Goal: Task Accomplishment & Management: Complete application form

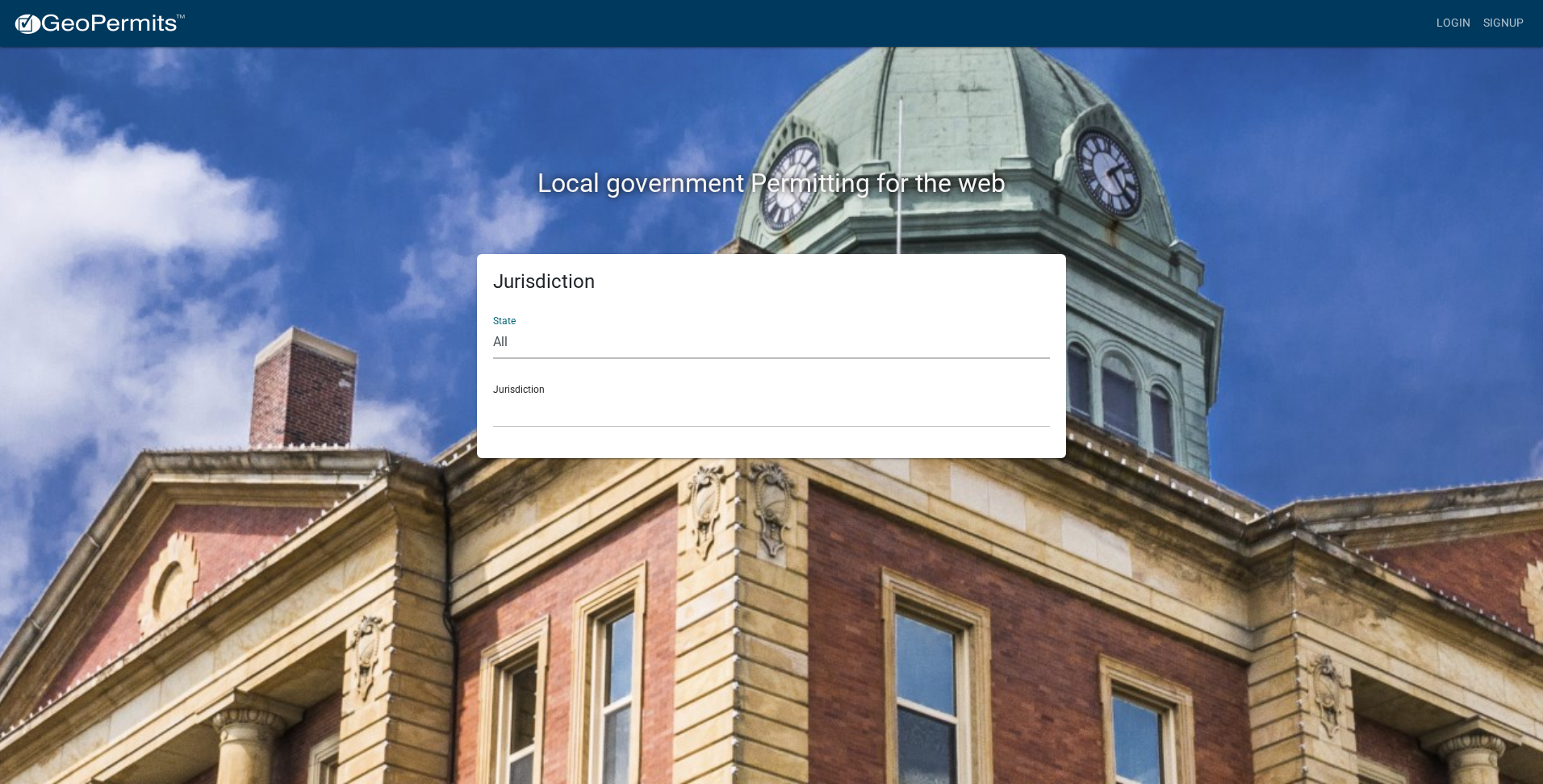
click at [597, 338] on select "All [US_STATE] [US_STATE] [US_STATE] [US_STATE] [US_STATE] [US_STATE] [US_STATE…" at bounding box center [772, 342] width 557 height 33
select select "[US_STATE]"
click at [493, 326] on select "All [US_STATE] [US_STATE] [US_STATE] [US_STATE] [US_STATE] [US_STATE] [US_STATE…" at bounding box center [772, 342] width 557 height 33
click at [517, 396] on select "[GEOGRAPHIC_DATA], [US_STATE] [GEOGRAPHIC_DATA], [US_STATE] [GEOGRAPHIC_DATA], …" at bounding box center [772, 412] width 557 height 33
click at [735, 405] on select "[GEOGRAPHIC_DATA], [US_STATE] [GEOGRAPHIC_DATA], [US_STATE] [GEOGRAPHIC_DATA], …" at bounding box center [772, 412] width 557 height 33
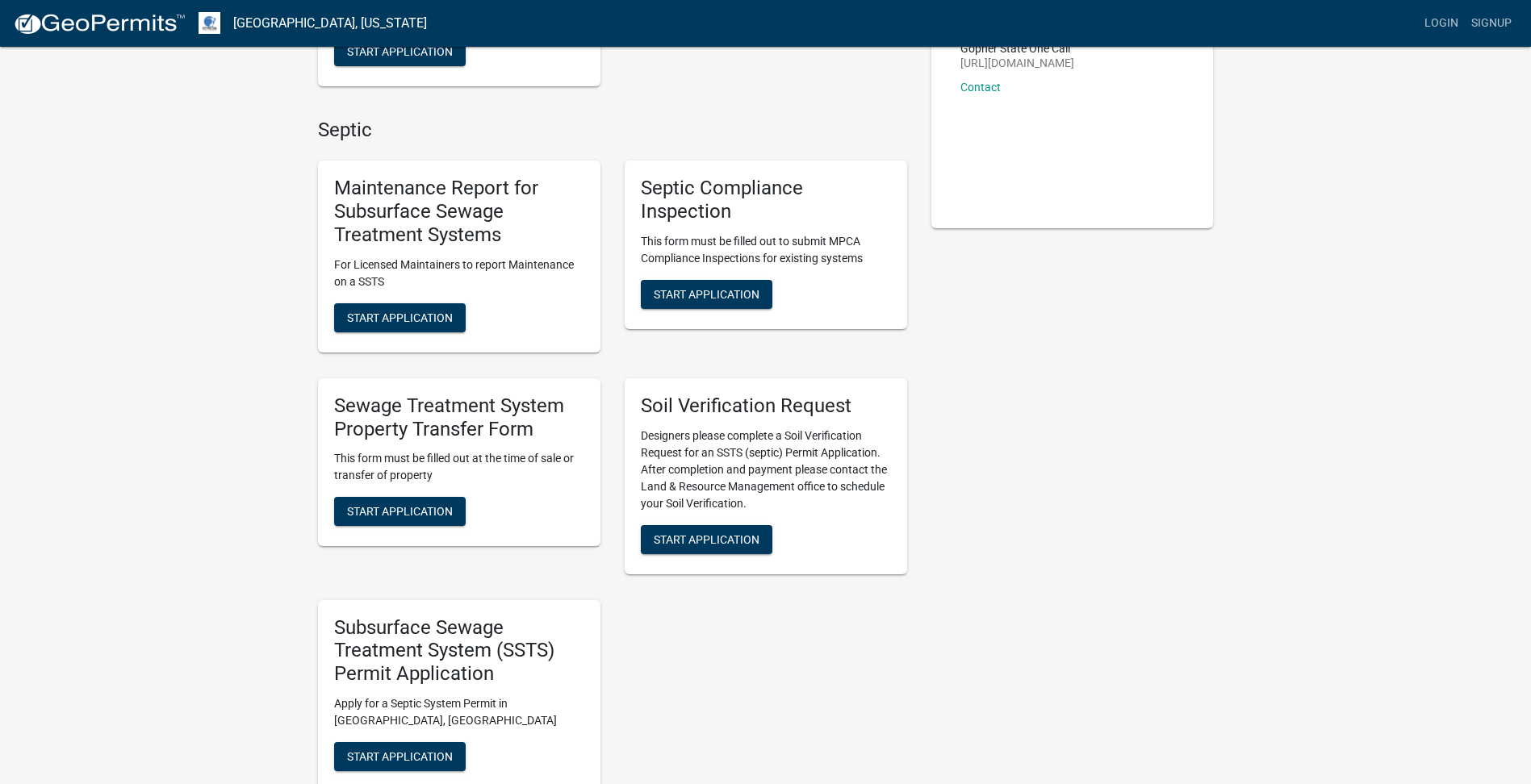
scroll to position [322, 0]
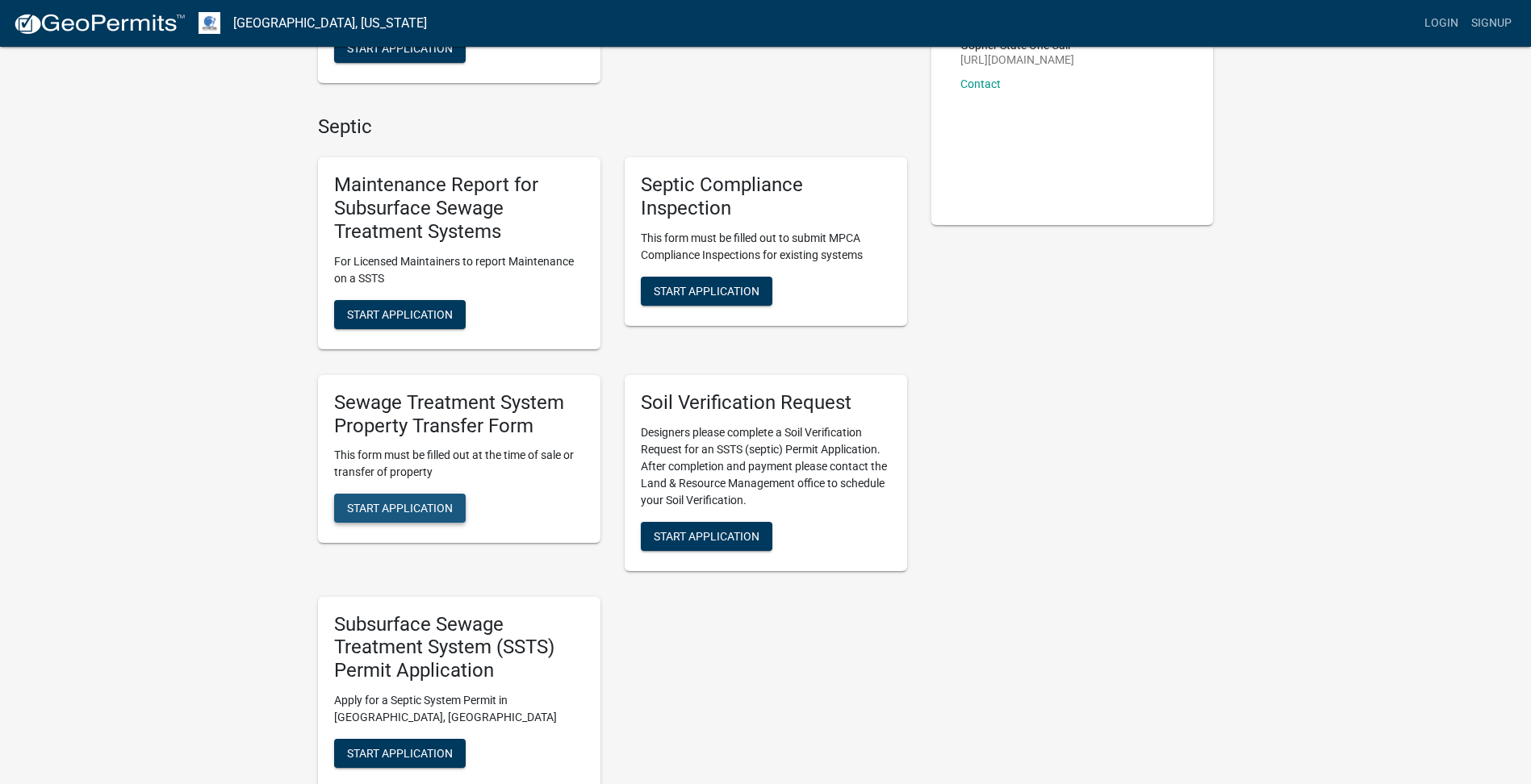
click at [398, 513] on span "Start Application" at bounding box center [399, 507] width 106 height 12
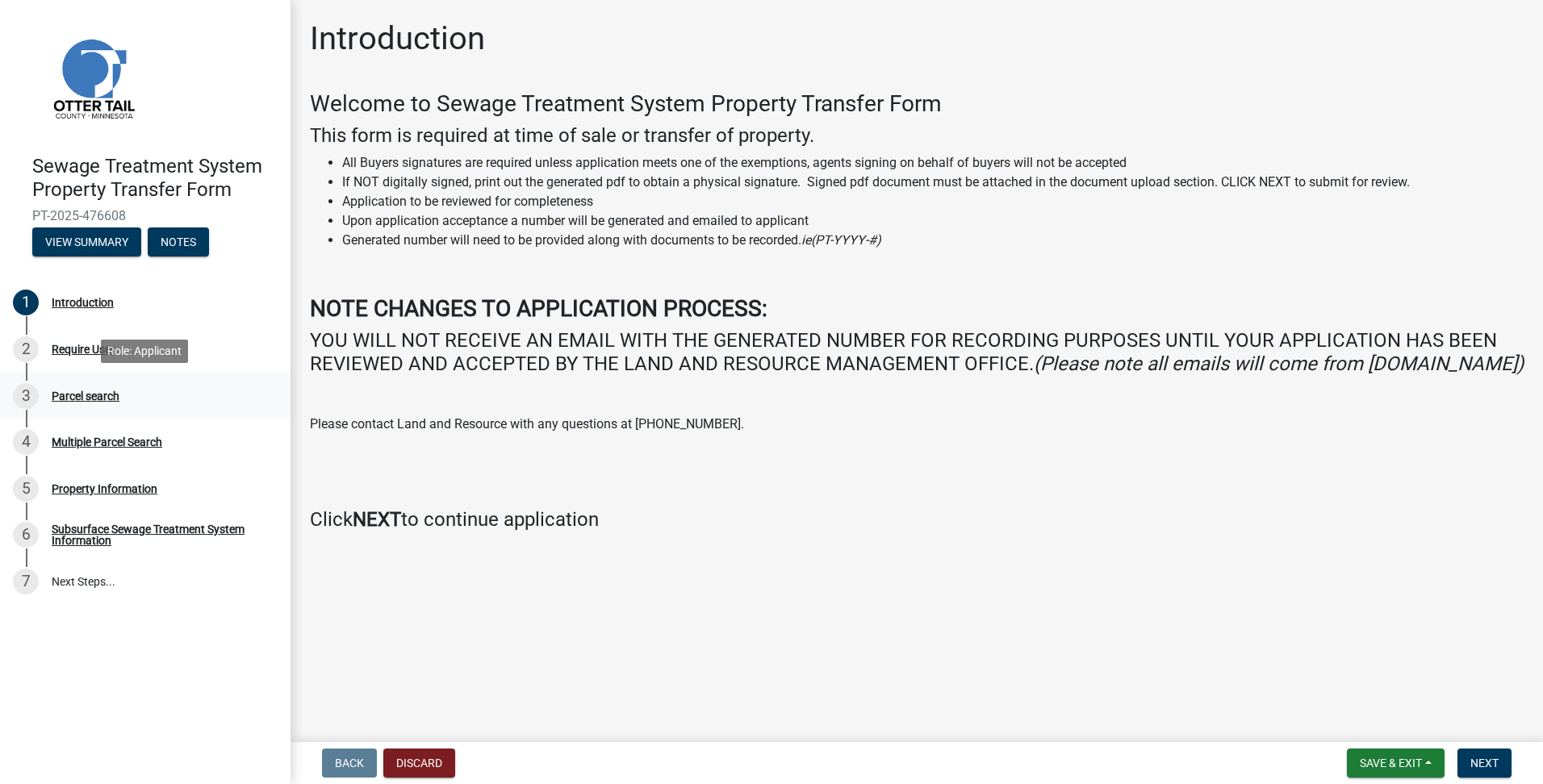
click at [104, 394] on div "Parcel search" at bounding box center [85, 397] width 67 height 12
click at [75, 396] on div "Parcel search" at bounding box center [85, 397] width 67 height 12
click at [75, 227] on div "Sewage Treatment System Property Transfer Form PT-2025-476608 View Summary Notes" at bounding box center [145, 201] width 265 height 118
click at [1476, 764] on span "Next" at bounding box center [1484, 762] width 28 height 12
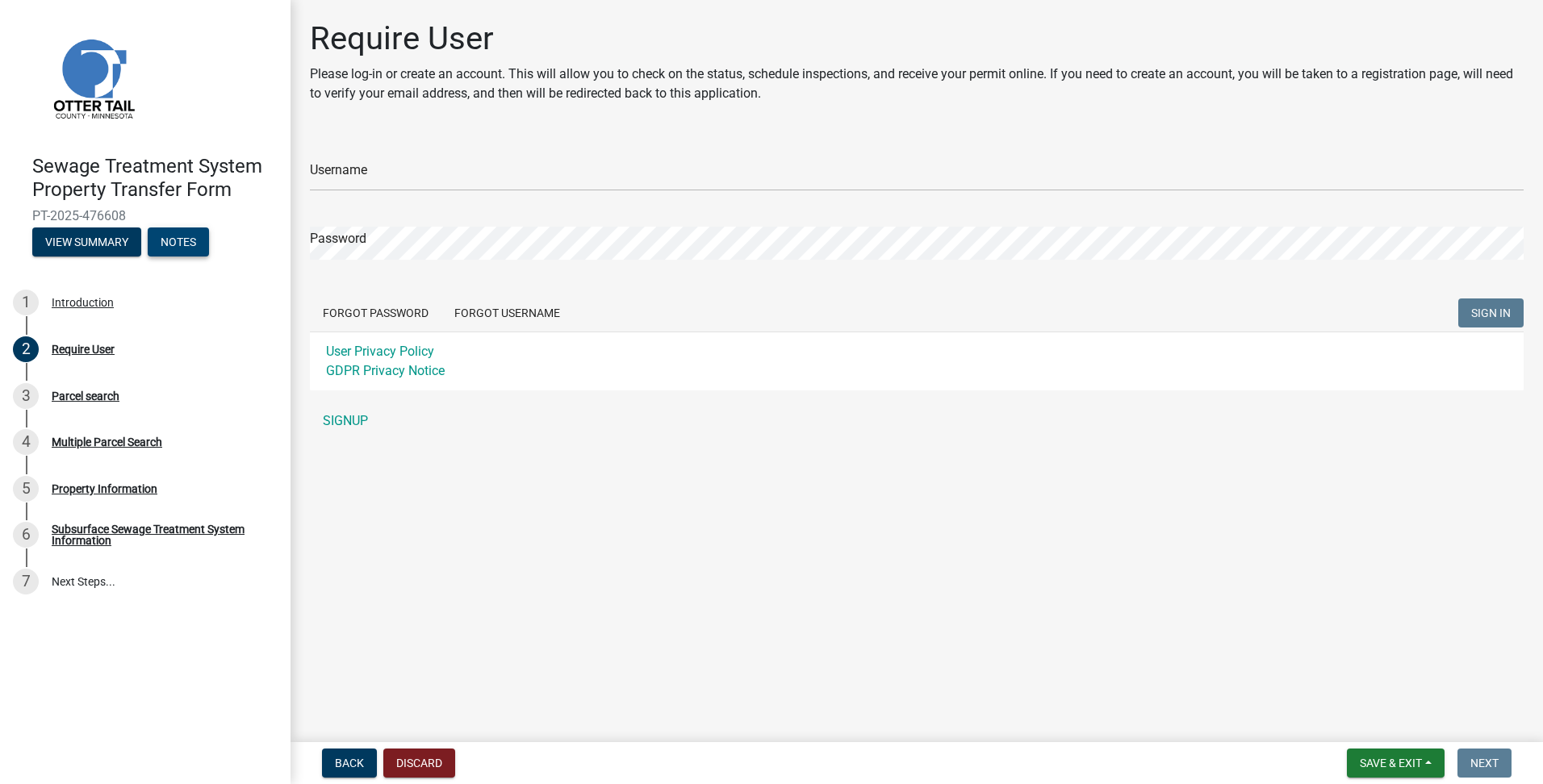
click at [163, 244] on button "Notes" at bounding box center [178, 242] width 62 height 29
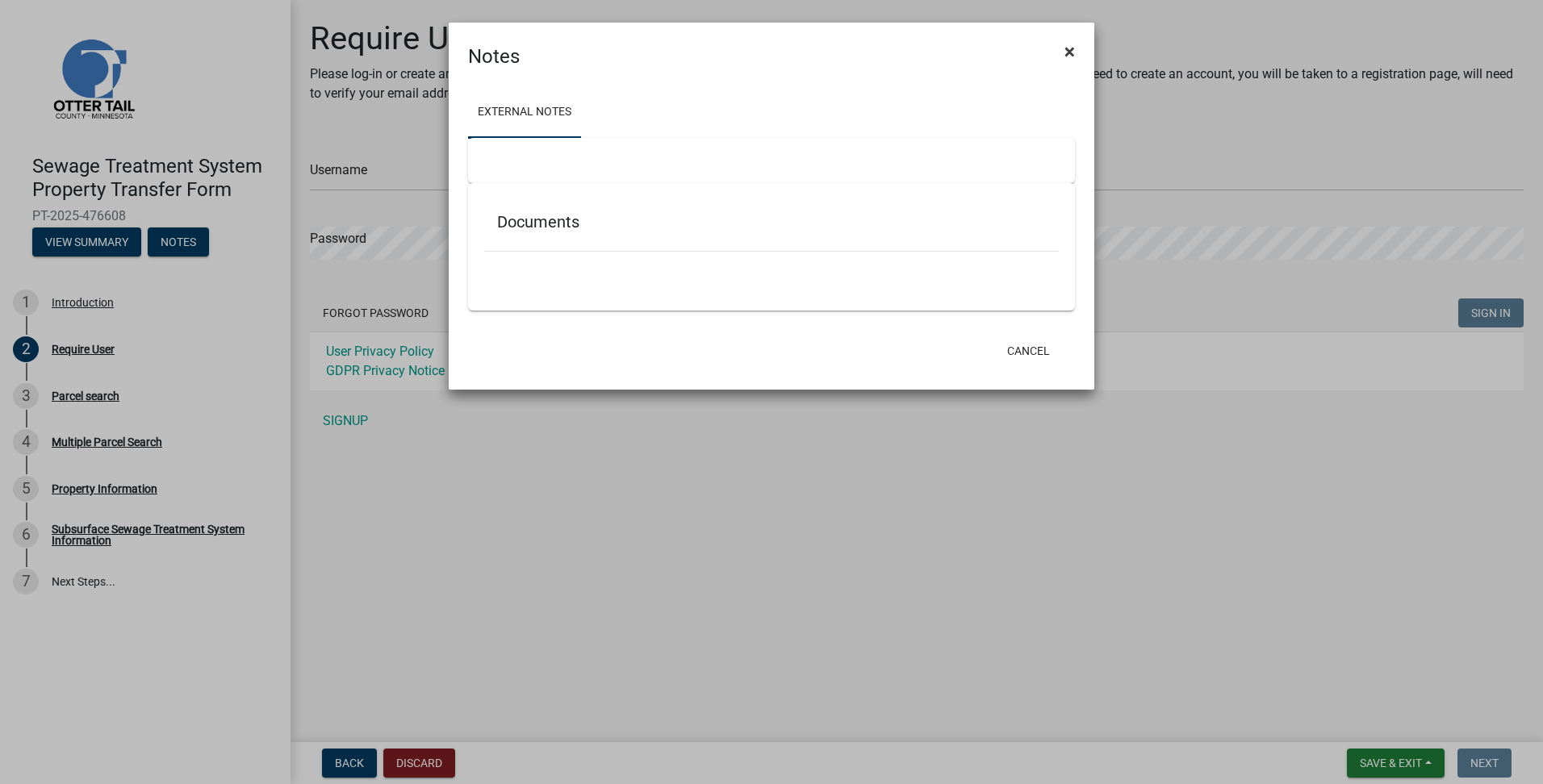
click at [1071, 47] on span "×" at bounding box center [1069, 51] width 11 height 22
